Goal: Information Seeking & Learning: Learn about a topic

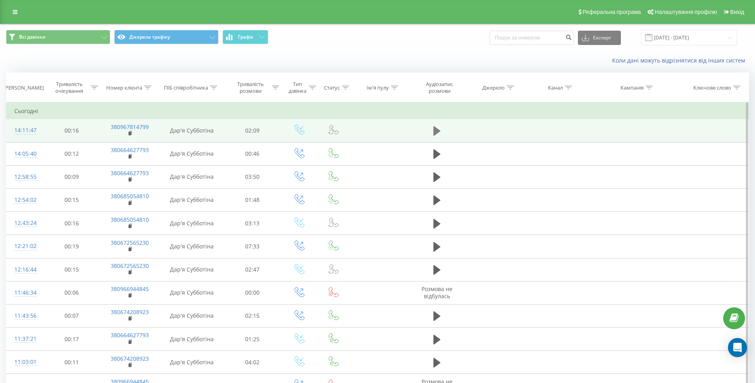
click at [434, 129] on icon at bounding box center [436, 131] width 7 height 10
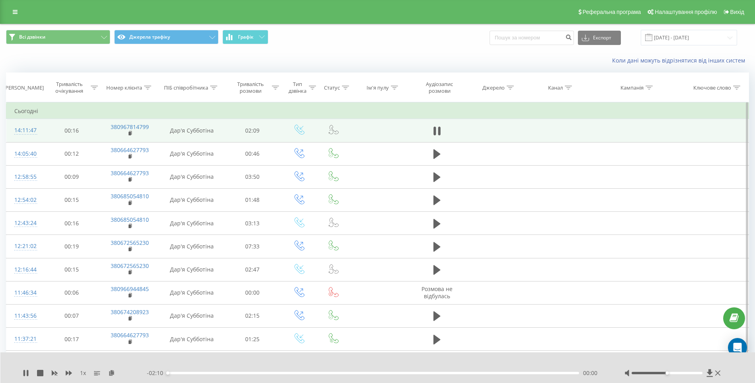
click at [186, 374] on div "- 02:10 00:00 00:00" at bounding box center [376, 373] width 458 height 8
click at [186, 372] on div "00:00" at bounding box center [373, 373] width 412 height 2
click at [27, 373] on icon at bounding box center [26, 373] width 6 height 6
click at [25, 372] on icon at bounding box center [25, 373] width 5 height 6
click at [26, 372] on icon at bounding box center [26, 373] width 6 height 6
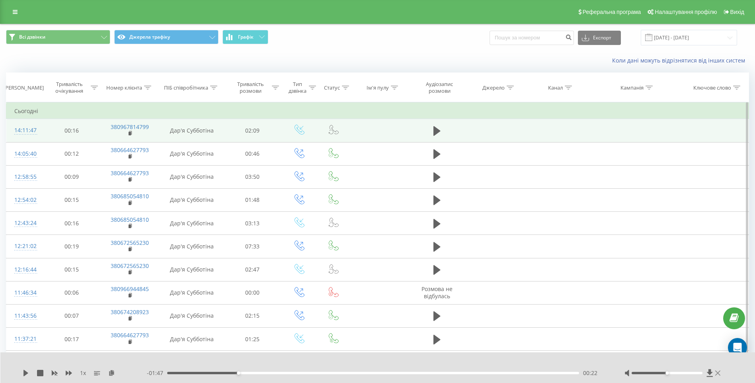
click at [718, 372] on icon at bounding box center [717, 372] width 5 height 5
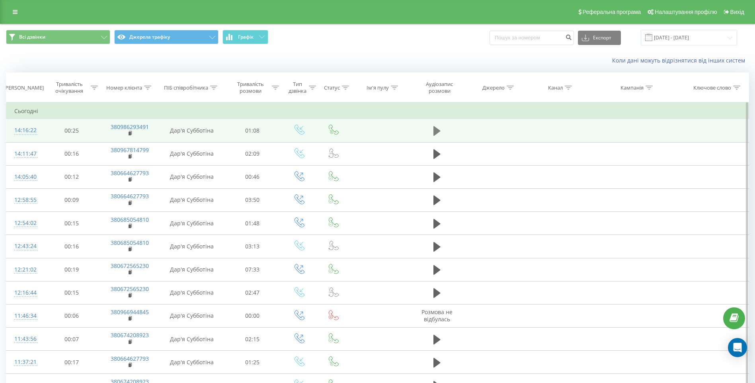
click at [434, 132] on icon at bounding box center [436, 131] width 7 height 10
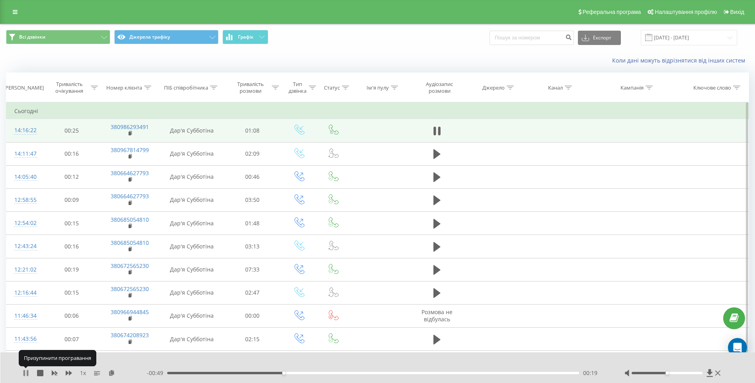
click at [27, 374] on icon at bounding box center [26, 373] width 6 height 6
click at [24, 375] on icon at bounding box center [25, 373] width 5 height 6
click at [24, 374] on icon at bounding box center [24, 373] width 2 height 6
click at [24, 374] on icon at bounding box center [25, 373] width 5 height 6
click at [24, 374] on icon at bounding box center [24, 373] width 2 height 6
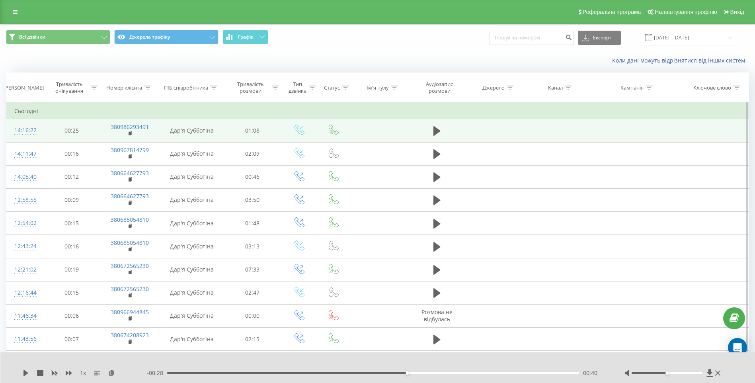
click at [376, 373] on div "00:40" at bounding box center [373, 373] width 412 height 2
click at [23, 372] on icon at bounding box center [26, 373] width 6 height 6
click at [352, 373] on div "00:38" at bounding box center [373, 373] width 412 height 2
click at [26, 370] on icon at bounding box center [26, 373] width 6 height 6
click at [330, 373] on div "00:33" at bounding box center [373, 373] width 412 height 2
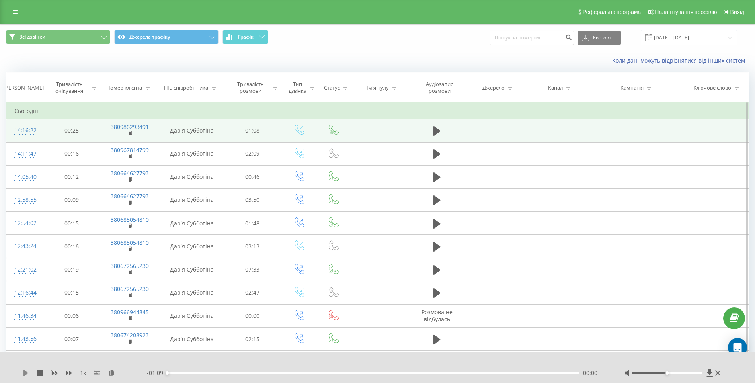
click at [25, 374] on icon at bounding box center [25, 373] width 5 height 6
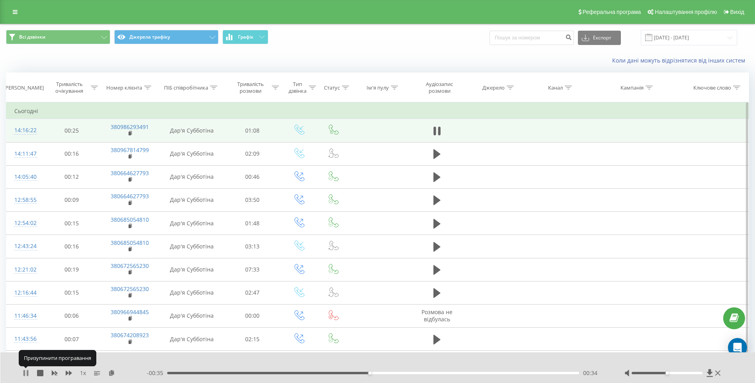
click at [26, 374] on icon at bounding box center [26, 373] width 6 height 6
click at [26, 369] on div "1 x" at bounding box center [85, 373] width 124 height 8
click at [26, 370] on icon at bounding box center [26, 373] width 6 height 6
click at [411, 372] on div "00:41" at bounding box center [373, 373] width 412 height 2
click at [345, 372] on div "00:46" at bounding box center [373, 373] width 412 height 2
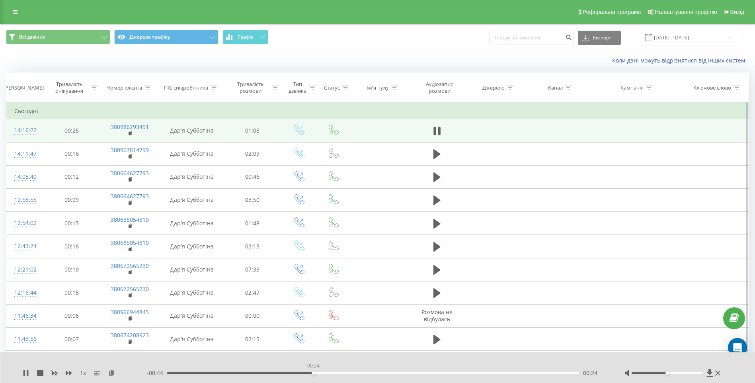
click at [313, 372] on div "00:24" at bounding box center [373, 373] width 412 height 2
click at [283, 373] on div "00:19" at bounding box center [373, 373] width 412 height 2
click at [247, 372] on div "00:13" at bounding box center [373, 373] width 412 height 2
click at [25, 372] on icon at bounding box center [24, 373] width 2 height 6
click at [396, 373] on div "00:40" at bounding box center [373, 373] width 412 height 2
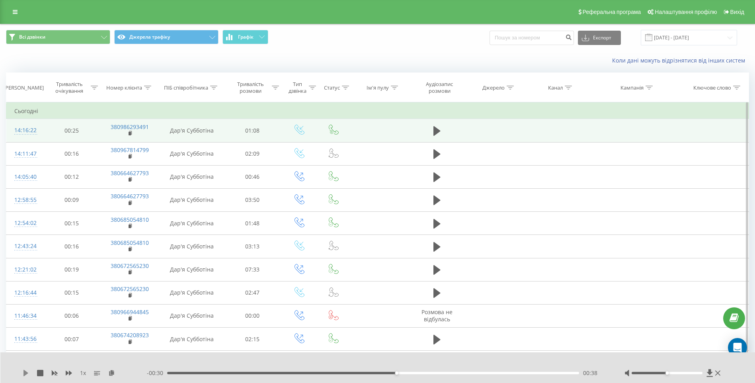
click at [27, 374] on icon at bounding box center [26, 373] width 6 height 6
click at [25, 370] on icon at bounding box center [26, 373] width 6 height 6
click at [363, 374] on div "- 00:28 00:40 00:40" at bounding box center [376, 373] width 458 height 8
click at [361, 373] on div "00:32" at bounding box center [373, 373] width 412 height 2
click at [28, 373] on icon at bounding box center [26, 373] width 6 height 6
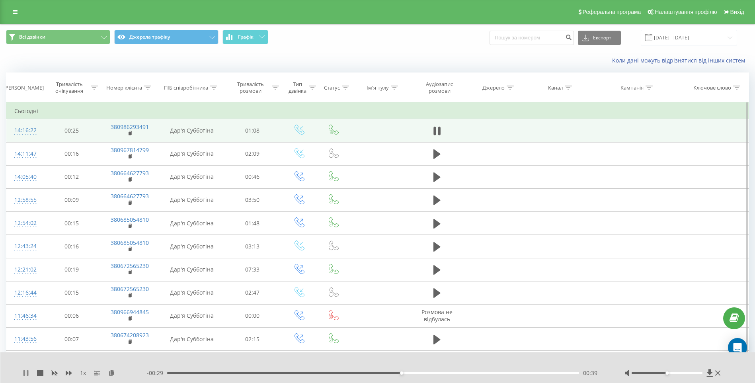
click at [25, 373] on icon at bounding box center [24, 373] width 2 height 6
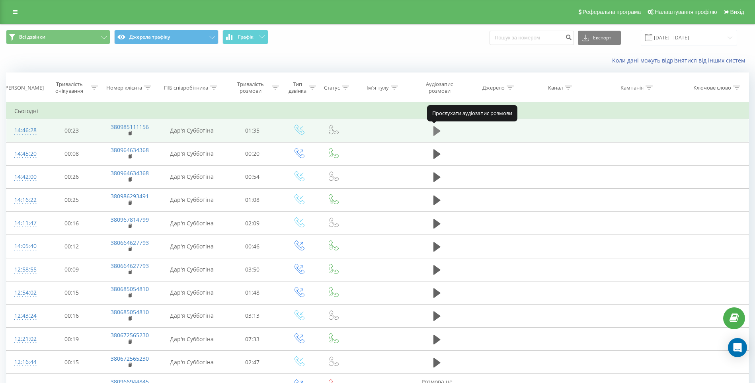
click at [436, 129] on icon at bounding box center [436, 131] width 7 height 10
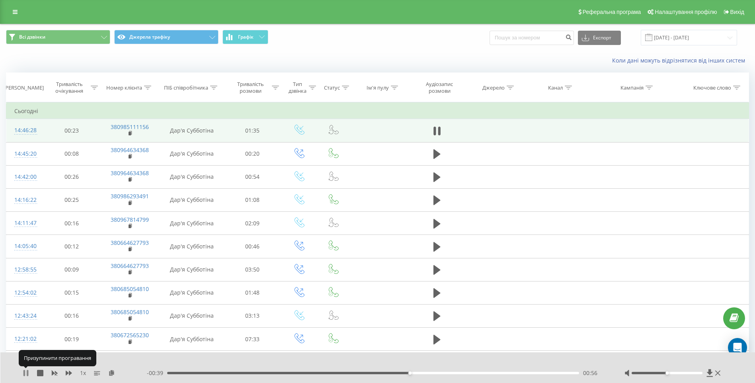
click at [26, 374] on icon at bounding box center [26, 373] width 6 height 6
click at [24, 373] on icon at bounding box center [25, 373] width 5 height 6
click at [407, 373] on div "00:58" at bounding box center [373, 373] width 412 height 2
click at [398, 374] on div "- 00:37 00:58 00:58" at bounding box center [376, 373] width 458 height 8
click at [396, 374] on div "- 00:37 00:58 00:58" at bounding box center [376, 373] width 458 height 8
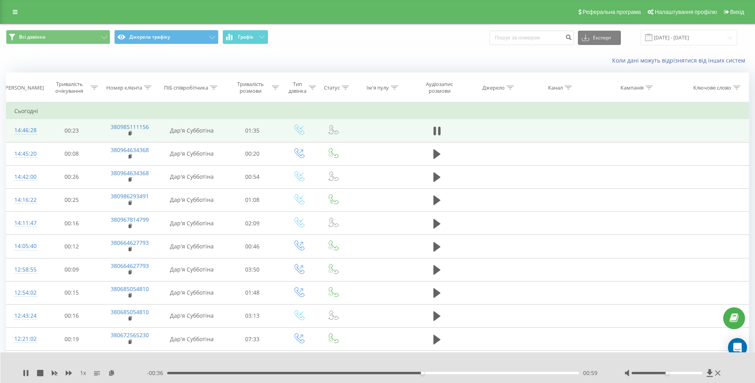
click at [396, 371] on div "- 00:36 00:59 00:59" at bounding box center [376, 373] width 458 height 8
click at [397, 374] on div "- 00:36 01:00 01:00" at bounding box center [376, 373] width 458 height 8
click at [397, 372] on div "01:00" at bounding box center [373, 373] width 412 height 2
click at [25, 372] on icon at bounding box center [24, 373] width 2 height 6
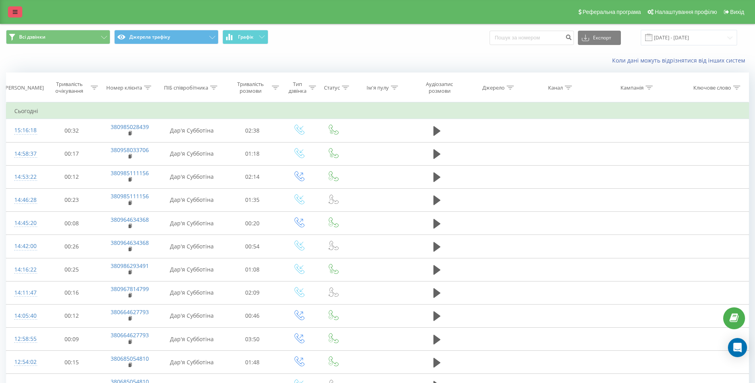
click at [15, 13] on icon at bounding box center [15, 12] width 5 height 6
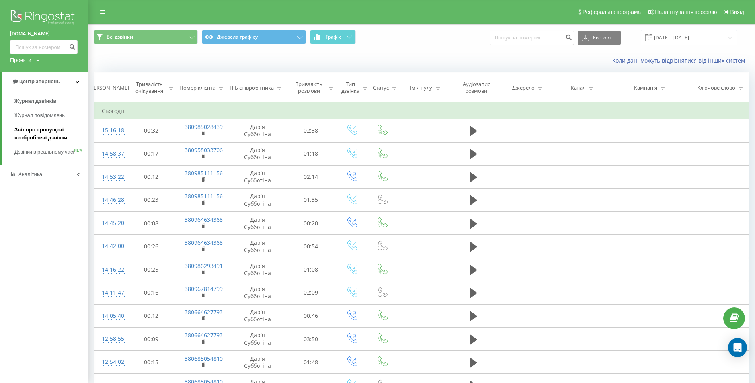
click at [32, 128] on span "Звіт про пропущені необроблені дзвінки" at bounding box center [48, 134] width 69 height 16
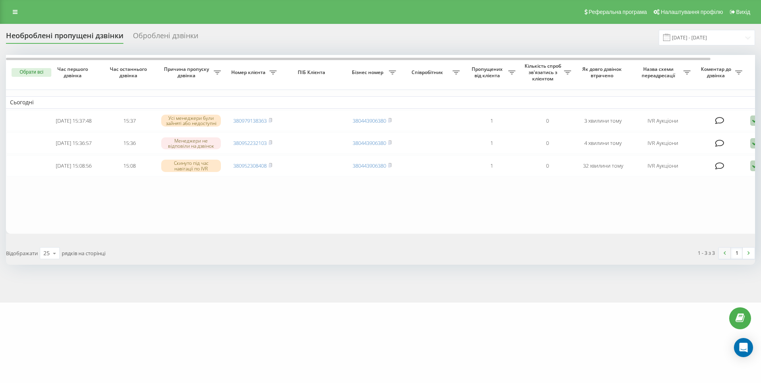
click at [723, 255] on img at bounding box center [724, 253] width 2 height 4
drag, startPoint x: 753, startPoint y: 181, endPoint x: 750, endPoint y: 201, distance: 20.2
click at [750, 201] on div at bounding box center [752, 146] width 6 height 182
click at [14, 10] on icon at bounding box center [15, 12] width 5 height 6
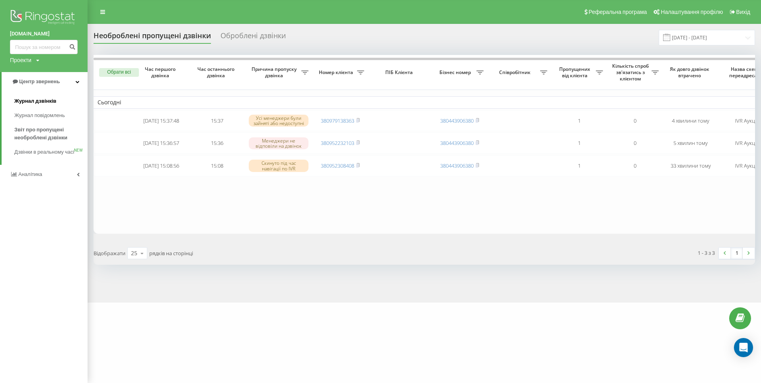
click at [29, 100] on span "Журнал дзвінків" at bounding box center [35, 101] width 42 height 8
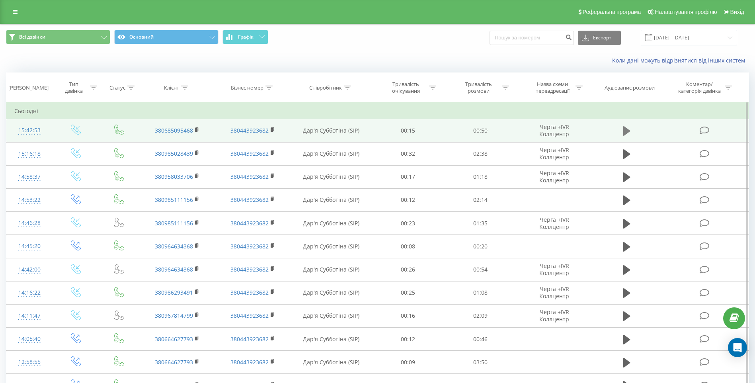
click at [626, 134] on icon at bounding box center [626, 131] width 7 height 10
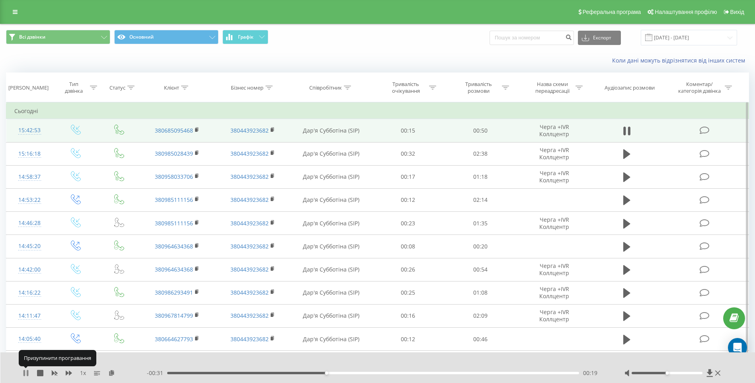
click at [24, 375] on icon at bounding box center [24, 373] width 2 height 6
click at [25, 373] on icon at bounding box center [25, 373] width 5 height 6
click at [25, 373] on icon at bounding box center [26, 373] width 6 height 6
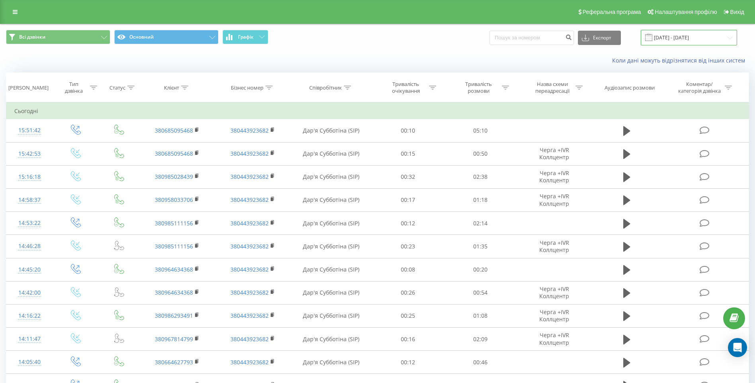
click at [688, 33] on input "22.08.2025 - 22.09.2025" at bounding box center [689, 38] width 96 height 16
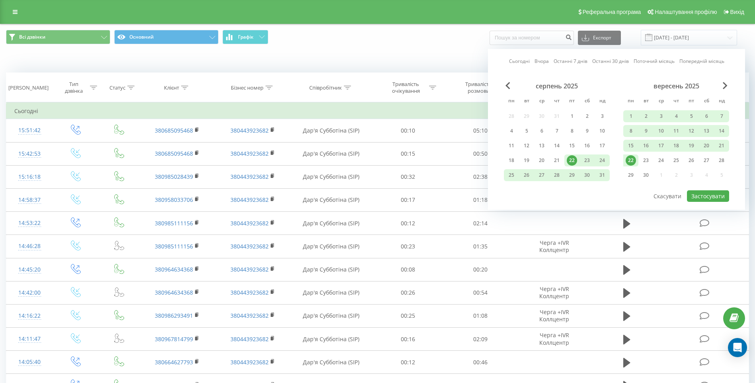
click at [572, 156] on div "22" at bounding box center [572, 160] width 10 height 10
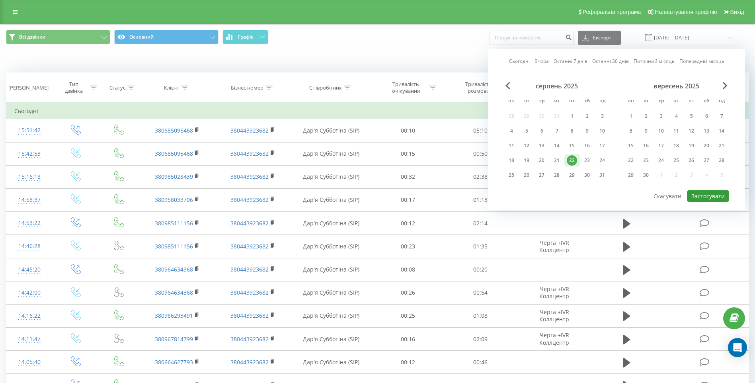
click at [700, 192] on button "Застосувати" at bounding box center [708, 196] width 42 height 12
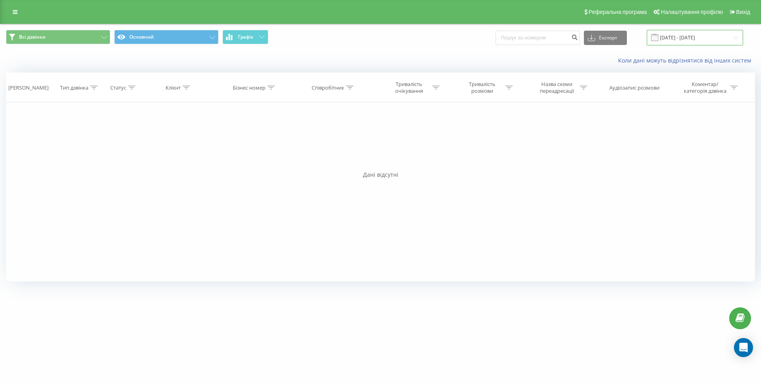
click at [678, 33] on input "22.08.2025 - 22.08.2025" at bounding box center [695, 38] width 96 height 16
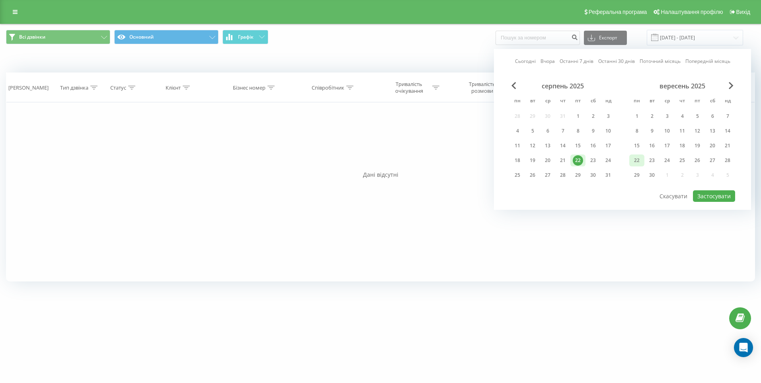
click at [641, 163] on div "22" at bounding box center [636, 160] width 10 height 10
click at [707, 193] on button "Застосувати" at bounding box center [714, 196] width 42 height 12
type input "[DATE] - [DATE]"
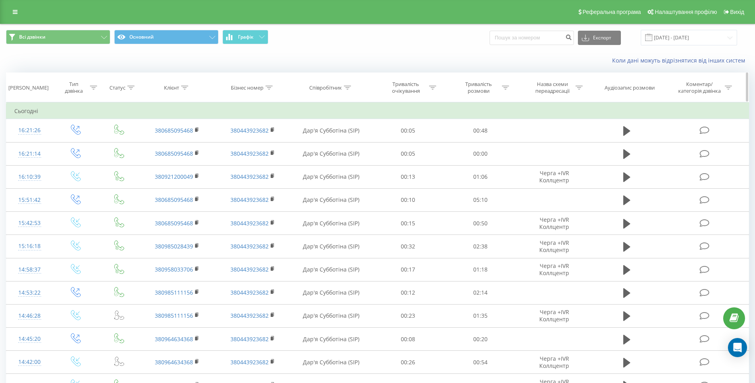
click at [505, 86] on icon at bounding box center [505, 88] width 7 height 4
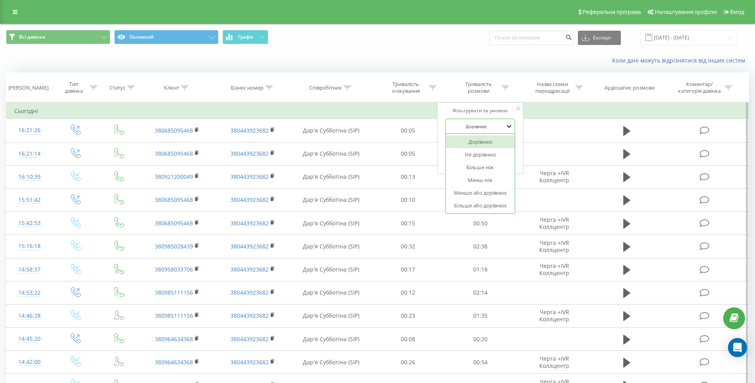
click at [509, 127] on icon at bounding box center [509, 126] width 5 height 3
click at [519, 107] on icon at bounding box center [518, 108] width 4 height 4
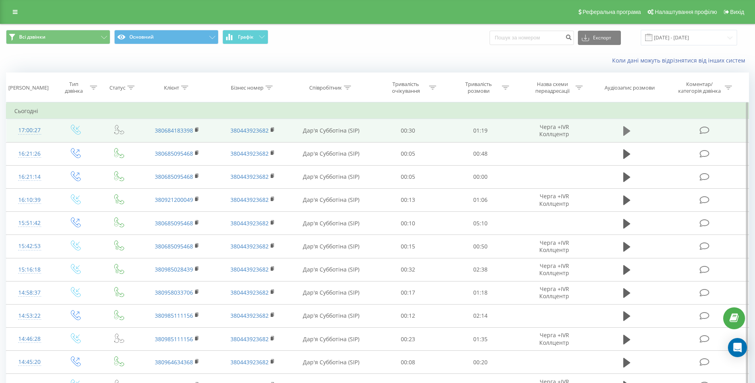
click at [626, 133] on icon at bounding box center [626, 131] width 7 height 10
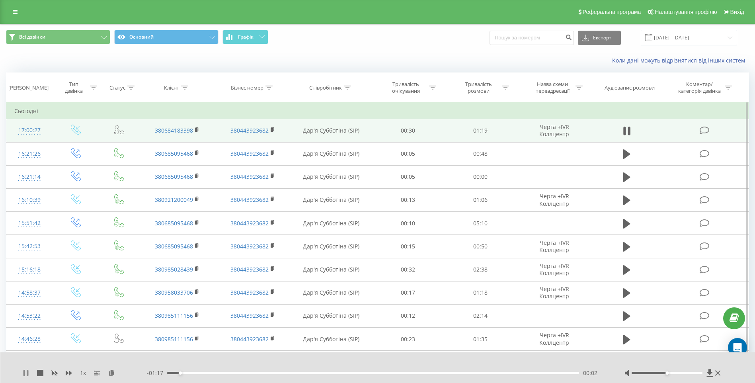
click at [25, 371] on icon at bounding box center [24, 373] width 2 height 6
click at [24, 372] on icon at bounding box center [25, 373] width 5 height 6
click at [24, 373] on icon at bounding box center [24, 373] width 2 height 6
click at [23, 372] on icon at bounding box center [26, 373] width 6 height 6
click at [26, 372] on icon at bounding box center [26, 373] width 6 height 6
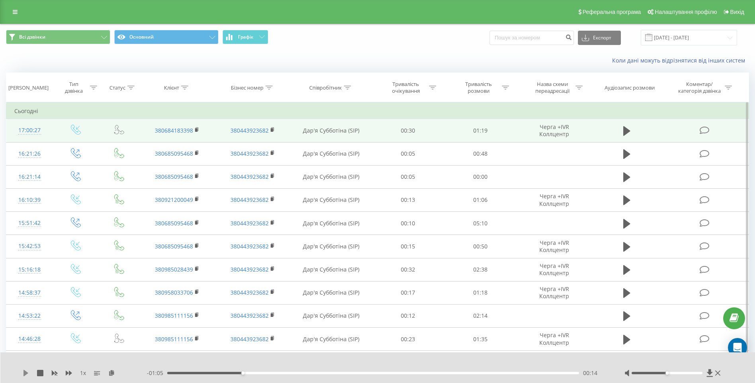
click at [24, 370] on icon at bounding box center [25, 373] width 5 height 6
click at [219, 373] on div "00:10" at bounding box center [373, 373] width 412 height 2
click at [23, 373] on icon at bounding box center [24, 373] width 2 height 6
click at [23, 373] on icon at bounding box center [26, 373] width 6 height 6
click at [27, 374] on icon at bounding box center [28, 373] width 2 height 6
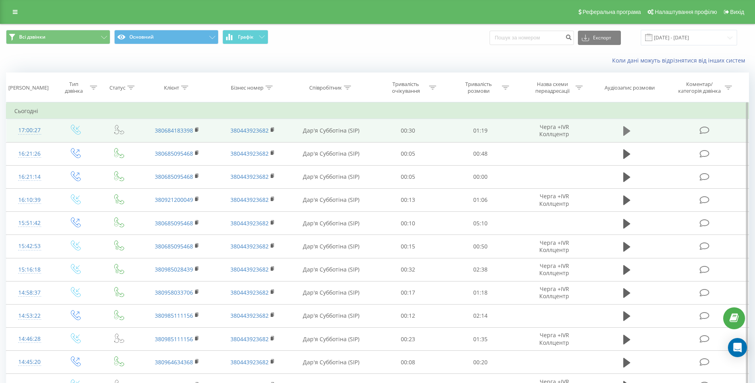
click at [626, 133] on icon at bounding box center [626, 131] width 7 height 10
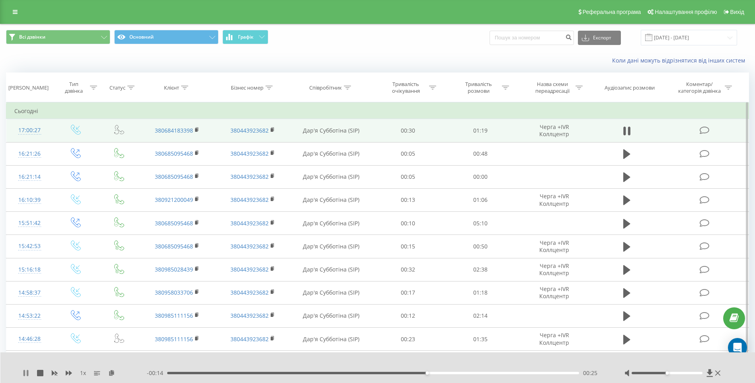
click at [27, 374] on icon at bounding box center [28, 373] width 2 height 6
click at [25, 374] on icon at bounding box center [25, 373] width 5 height 6
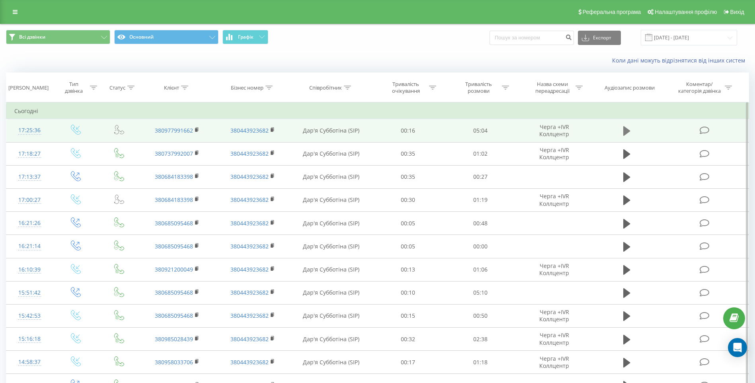
click at [627, 131] on icon at bounding box center [626, 131] width 7 height 10
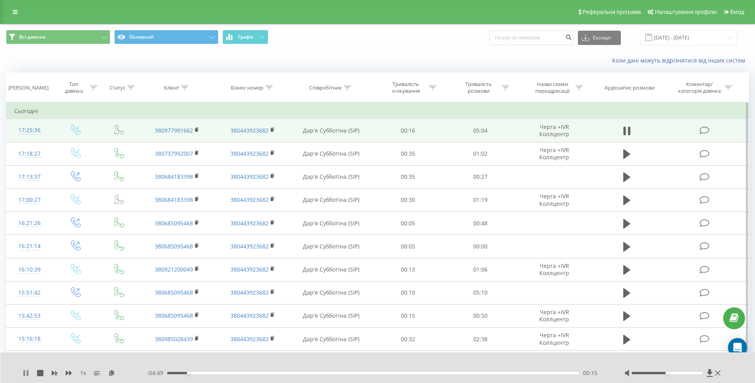
click at [24, 374] on icon at bounding box center [24, 373] width 2 height 6
click at [26, 371] on icon at bounding box center [25, 373] width 5 height 6
click at [26, 371] on icon at bounding box center [26, 373] width 6 height 6
click at [25, 373] on icon at bounding box center [25, 373] width 5 height 6
click at [25, 373] on icon at bounding box center [26, 373] width 6 height 6
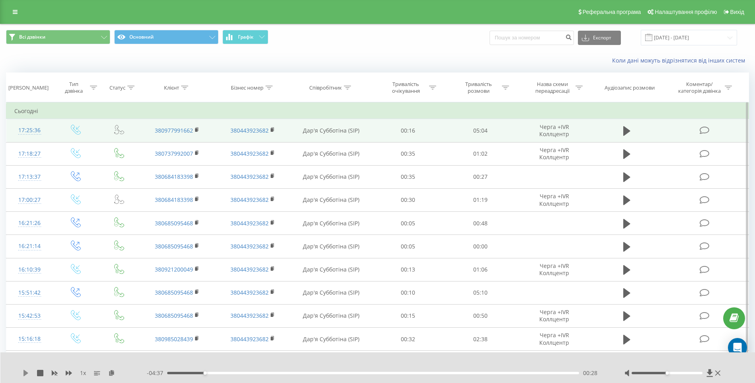
click at [23, 373] on icon at bounding box center [26, 373] width 6 height 6
click at [261, 373] on div "00:49" at bounding box center [373, 373] width 412 height 2
click at [246, 373] on div "00:58" at bounding box center [373, 373] width 412 height 2
click at [25, 372] on icon at bounding box center [24, 373] width 2 height 6
click at [27, 371] on icon at bounding box center [26, 373] width 6 height 6
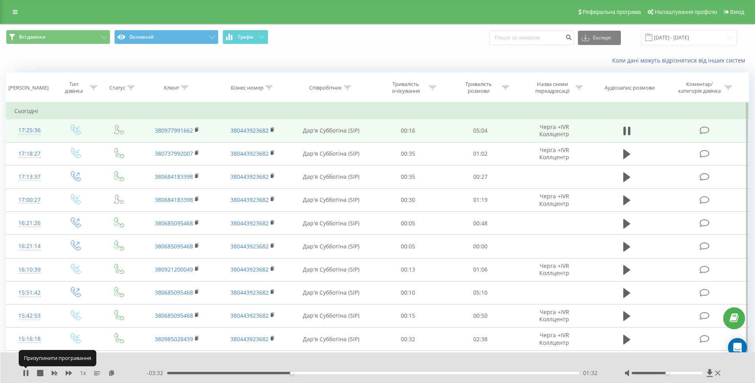
click at [27, 371] on icon at bounding box center [28, 373] width 2 height 6
click at [28, 373] on icon at bounding box center [25, 373] width 5 height 6
click at [325, 372] on div "01:41" at bounding box center [373, 373] width 412 height 2
click at [349, 373] on div "01:58" at bounding box center [373, 373] width 412 height 2
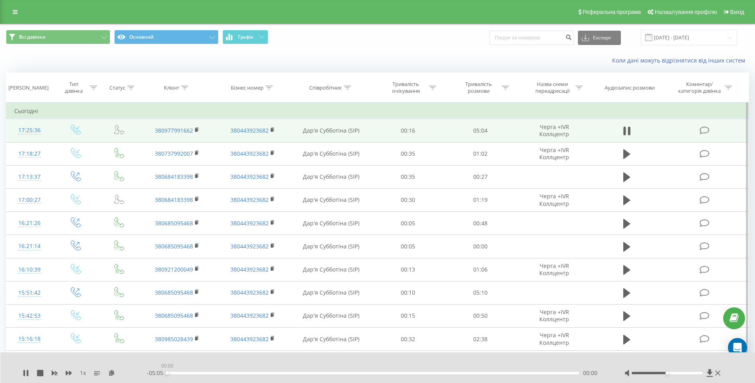
click at [375, 373] on div "00:00" at bounding box center [373, 373] width 412 height 2
click at [389, 373] on div "02:35" at bounding box center [373, 373] width 412 height 2
click at [405, 372] on div "02:46" at bounding box center [373, 373] width 412 height 2
click at [427, 372] on div "03:13" at bounding box center [373, 373] width 412 height 2
click at [448, 373] on div "03:19" at bounding box center [373, 373] width 412 height 2
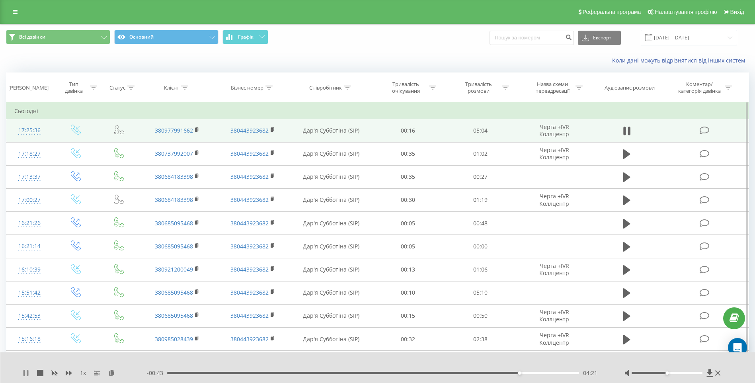
click at [29, 370] on icon at bounding box center [26, 373] width 6 height 6
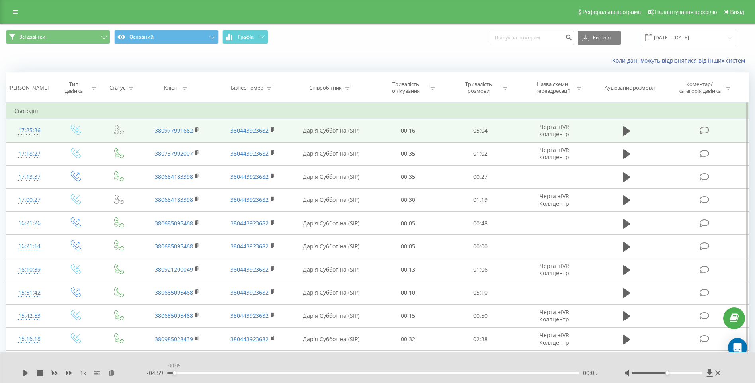
click at [174, 372] on div "00:05" at bounding box center [373, 373] width 412 height 2
click at [29, 374] on div "1 x" at bounding box center [85, 373] width 124 height 8
click at [25, 374] on icon at bounding box center [25, 373] width 5 height 6
click at [25, 371] on icon at bounding box center [24, 373] width 2 height 6
